Goal: Task Accomplishment & Management: Complete application form

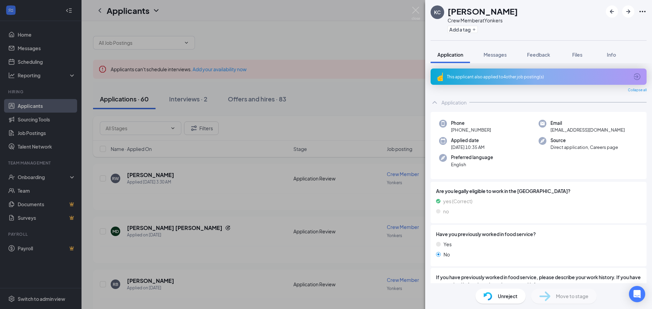
click at [390, 124] on div "[PERSON_NAME] [PERSON_NAME] Crew Member at Yonkers Add a tag Application Messag…" at bounding box center [326, 154] width 652 height 309
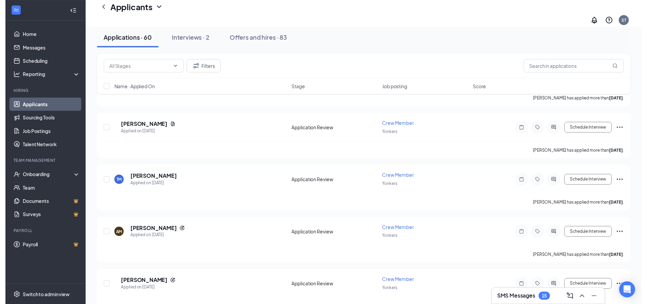
scroll to position [2139, 0]
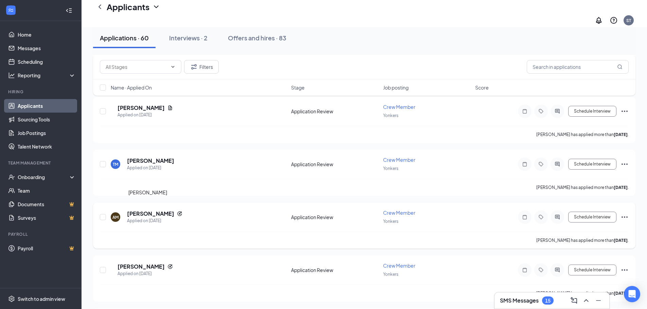
click at [140, 210] on h5 "[PERSON_NAME]" at bounding box center [150, 213] width 47 height 7
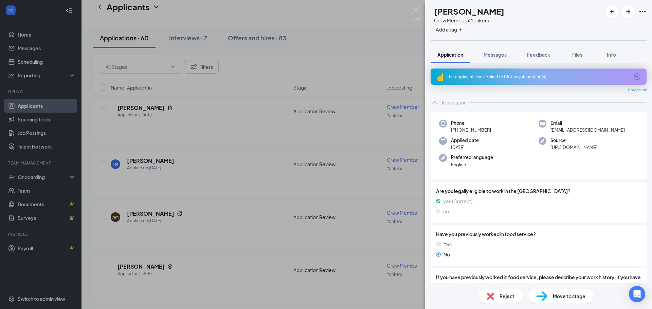
click at [574, 296] on span "Move to stage" at bounding box center [569, 296] width 33 height 7
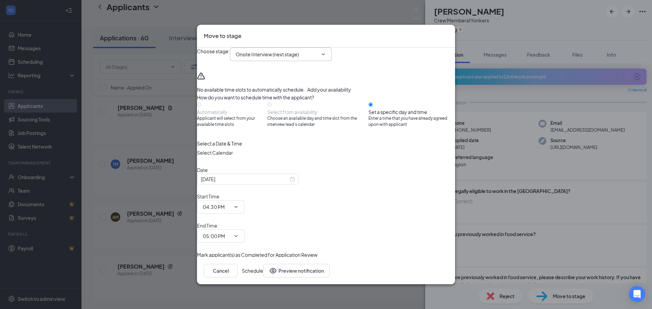
click at [326, 57] on icon "ChevronDown" at bounding box center [322, 54] width 5 height 5
click at [278, 142] on div "Hiring Complete" at bounding box center [259, 138] width 37 height 7
type input "Hiring Complete"
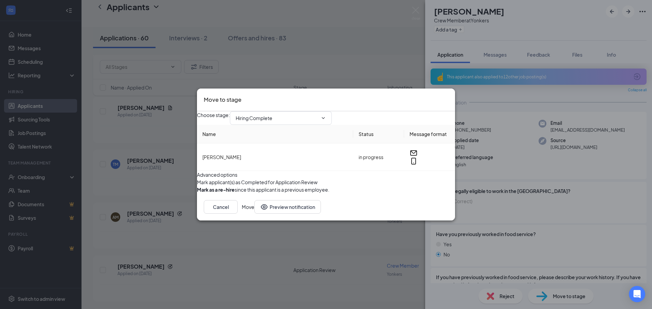
click at [254, 214] on button "Move" at bounding box center [248, 207] width 13 height 14
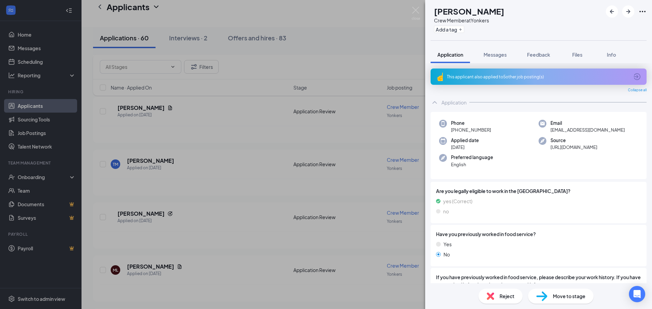
click at [24, 177] on div "CV [PERSON_NAME] Crew Member at Yonkers Add a tag Application Messages Feedback…" at bounding box center [326, 154] width 652 height 309
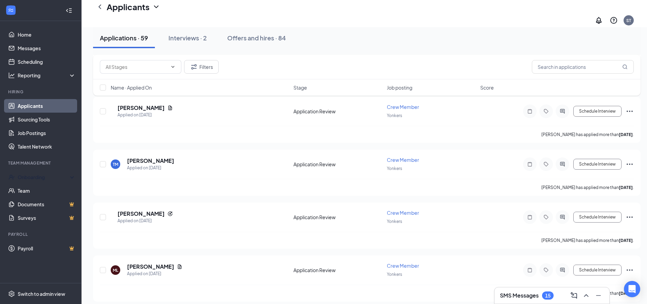
click at [24, 177] on div "Onboarding" at bounding box center [44, 177] width 52 height 7
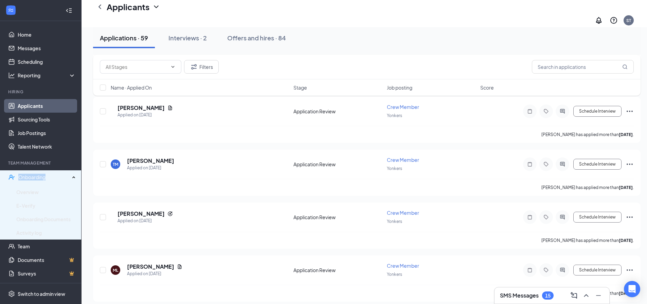
click at [24, 177] on div "Onboarding" at bounding box center [44, 177] width 52 height 7
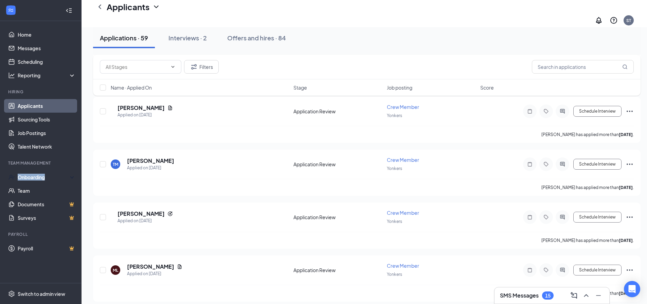
click at [24, 177] on div "Onboarding" at bounding box center [44, 177] width 52 height 7
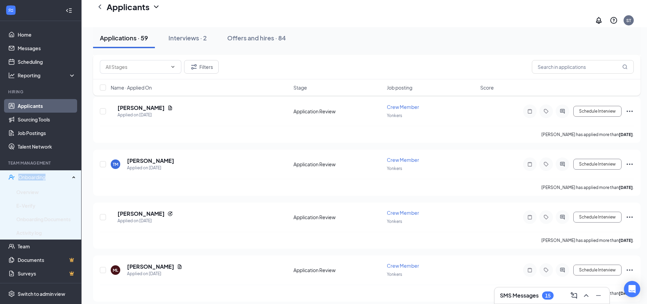
click at [24, 177] on div "Onboarding" at bounding box center [44, 177] width 52 height 7
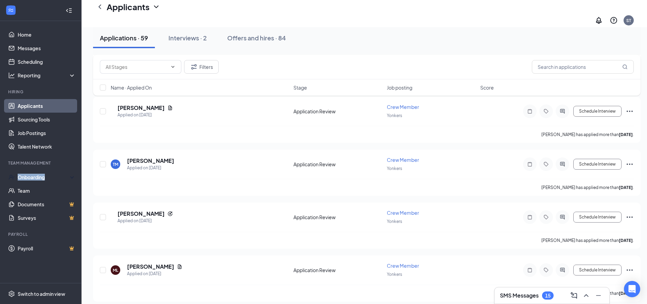
click at [24, 177] on div "Onboarding" at bounding box center [44, 177] width 52 height 7
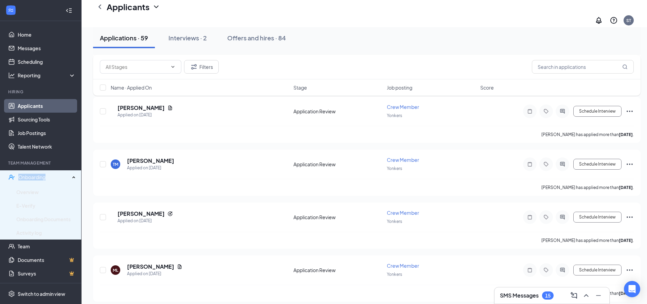
click at [24, 177] on div "Onboarding" at bounding box center [44, 177] width 52 height 7
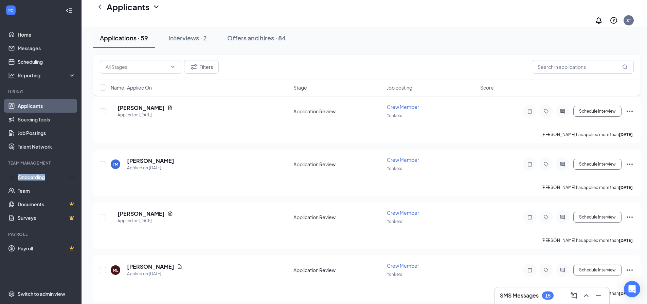
click at [24, 177] on div "Onboarding" at bounding box center [44, 177] width 52 height 7
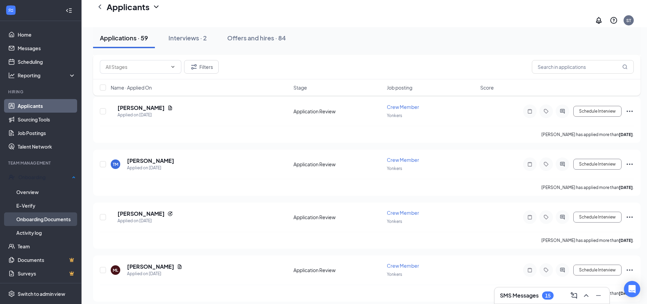
click at [33, 219] on link "Onboarding Documents" at bounding box center [45, 220] width 59 height 14
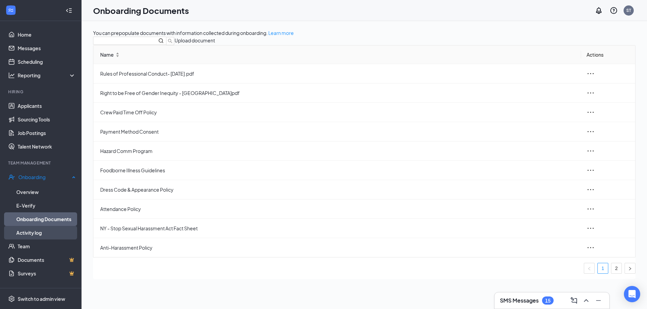
click at [35, 230] on link "Activity log" at bounding box center [45, 233] width 59 height 14
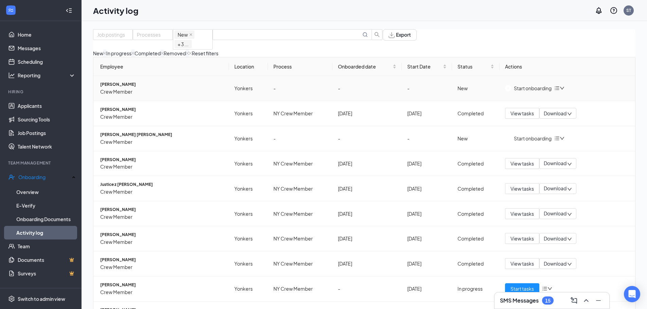
click at [531, 92] on div "Start onboarding" at bounding box center [528, 88] width 47 height 7
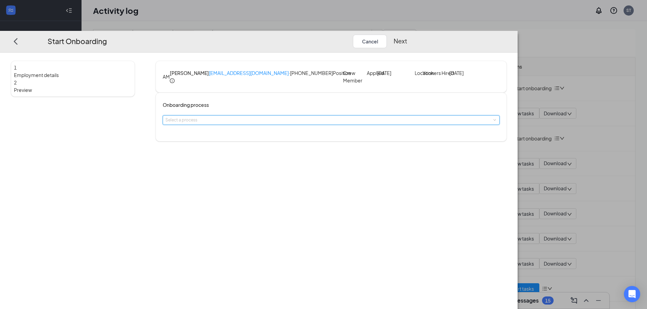
click at [337, 125] on div "Select a process" at bounding box center [331, 120] width 337 height 10
click at [281, 164] on li "NY Crew Member" at bounding box center [282, 164] width 111 height 12
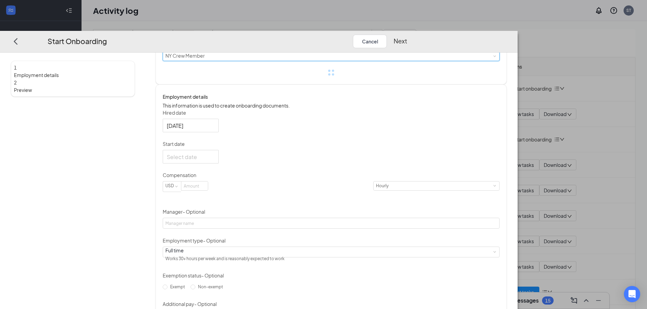
scroll to position [68, 0]
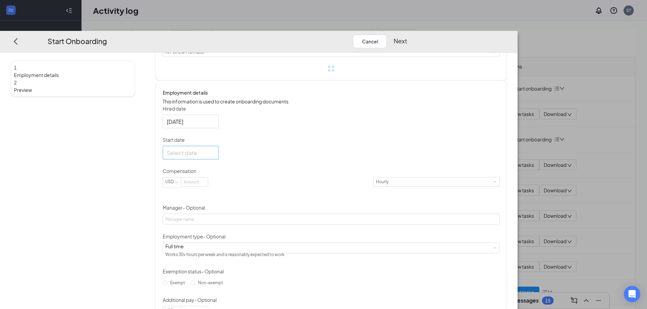
click at [215, 157] on div at bounding box center [191, 153] width 48 height 8
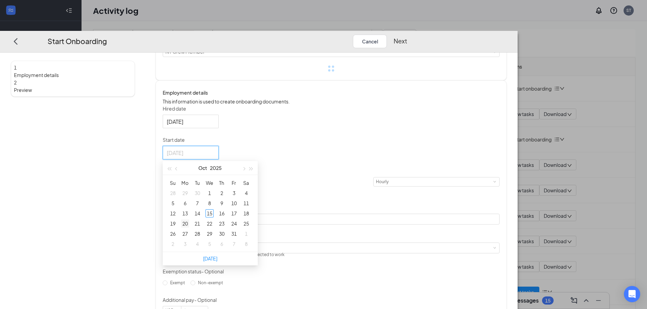
type input "[DATE]"
click at [189, 228] on div "20" at bounding box center [185, 224] width 8 height 8
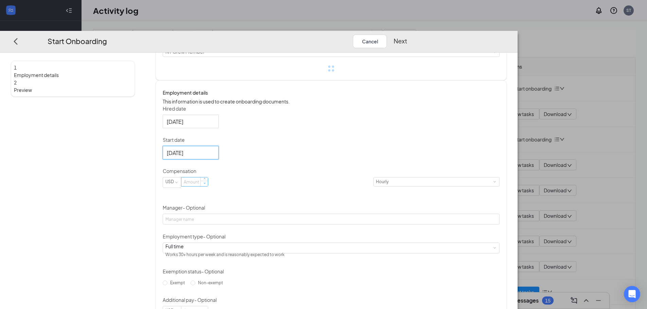
type input "0"
click at [205, 185] on span "Decrease Value" at bounding box center [204, 184] width 2 height 2
type input "16.5"
click at [403, 229] on div "Hired date [DATE] Start date [DATE] [DATE] Su Mo Tu We Th Fr Sa 28 29 30 1 2 3 …" at bounding box center [331, 211] width 337 height 212
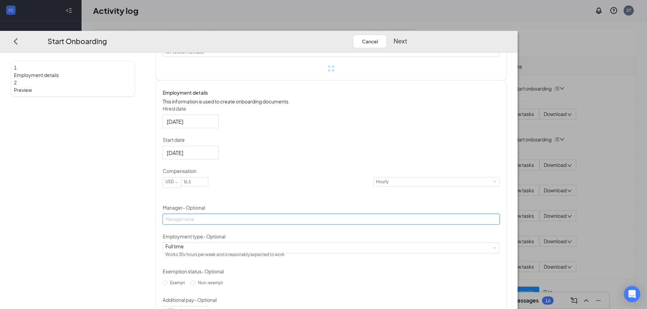
click at [242, 225] on input "Manager - Optional" at bounding box center [331, 219] width 337 height 11
type input "[PERSON_NAME]"
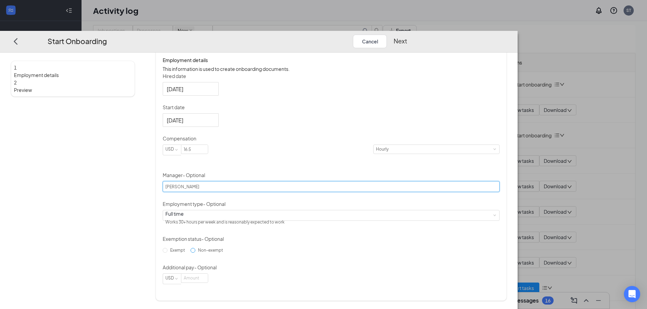
scroll to position [31, 0]
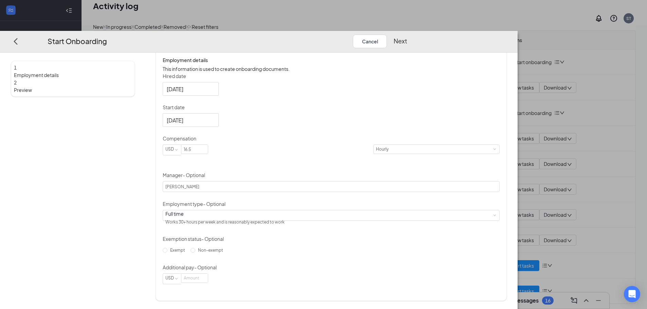
click at [407, 35] on button "Next" at bounding box center [400, 42] width 14 height 14
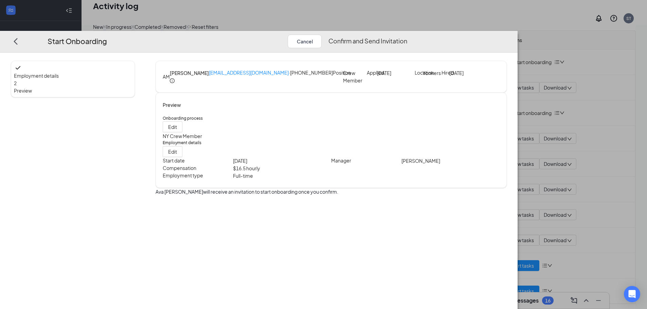
scroll to position [0, 0]
click at [407, 35] on button "Confirm and Send Invitation" at bounding box center [367, 42] width 79 height 14
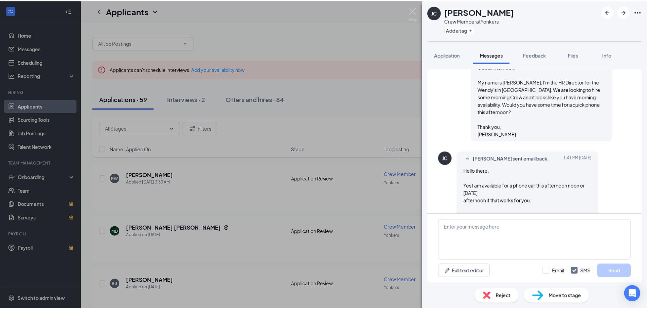
scroll to position [221, 0]
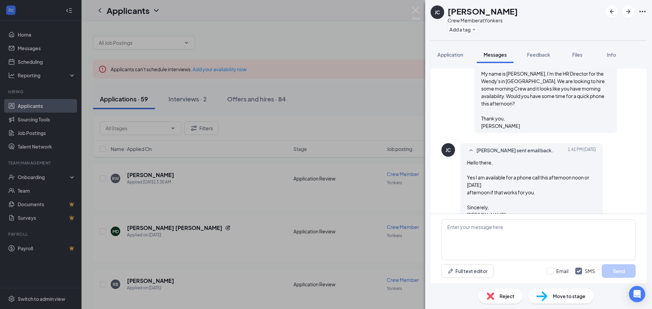
click at [216, 198] on div "JC Jonathan Cruz Crew Member at Yonkers Add a tag Application Messages Feedback…" at bounding box center [326, 154] width 652 height 309
